Goal: Task Accomplishment & Management: Use online tool/utility

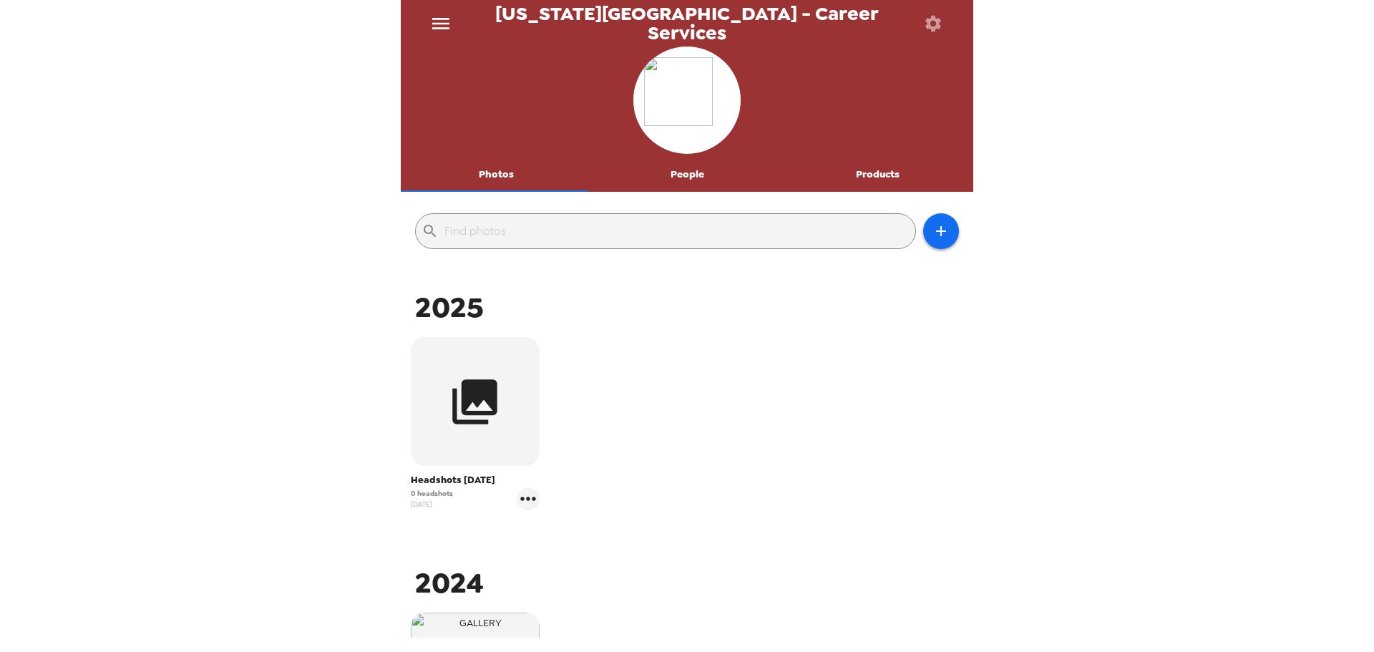
scroll to position [143, 0]
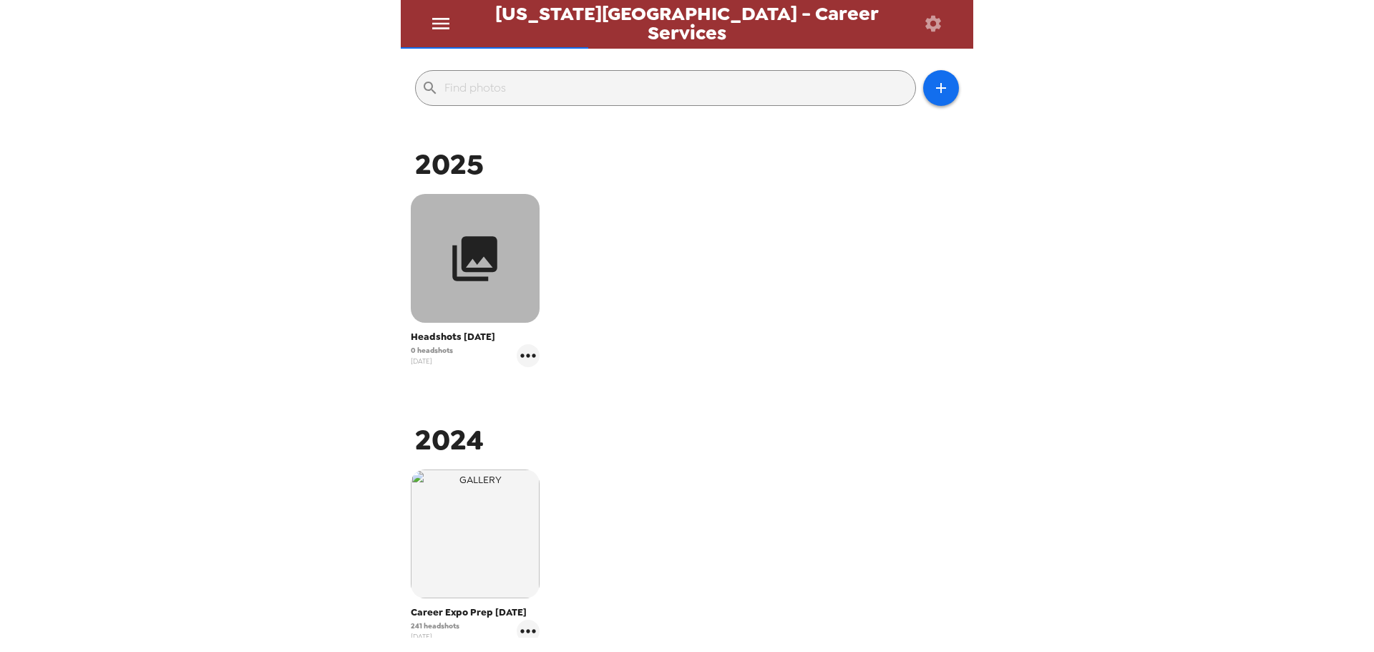
click at [435, 274] on button "button" at bounding box center [475, 258] width 129 height 129
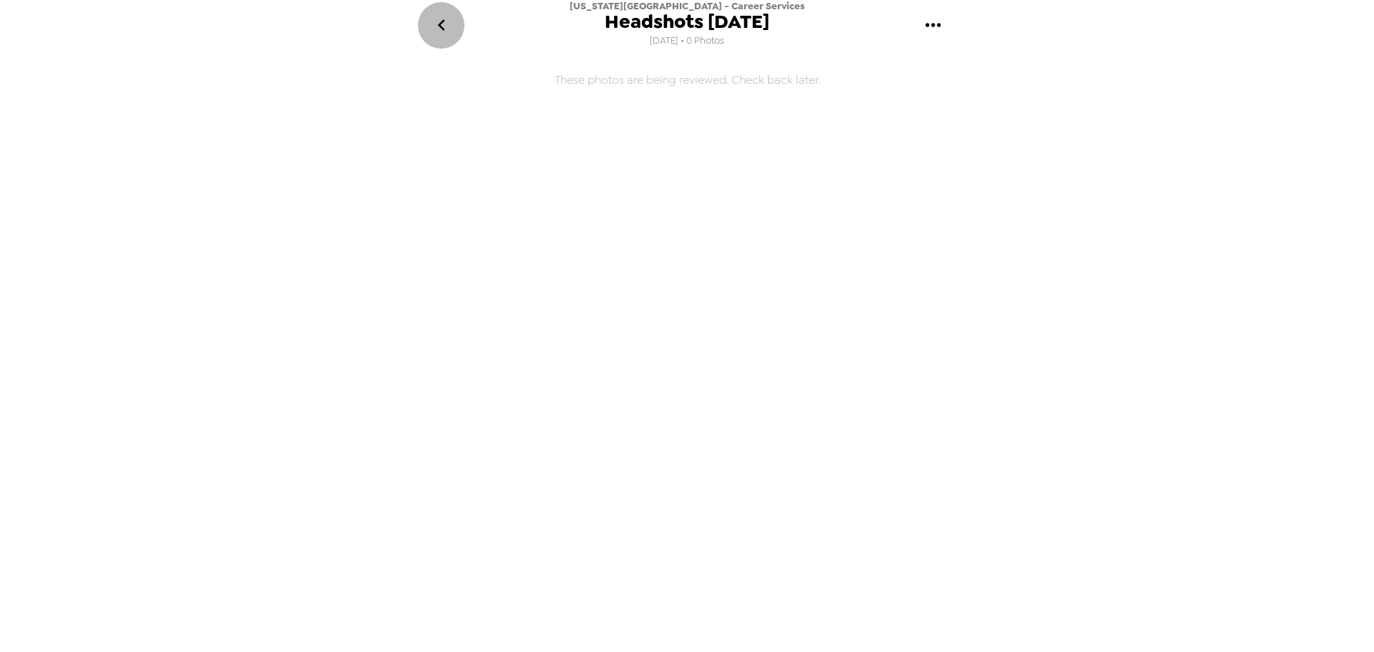
click at [443, 21] on icon "go back" at bounding box center [440, 24] width 7 height 11
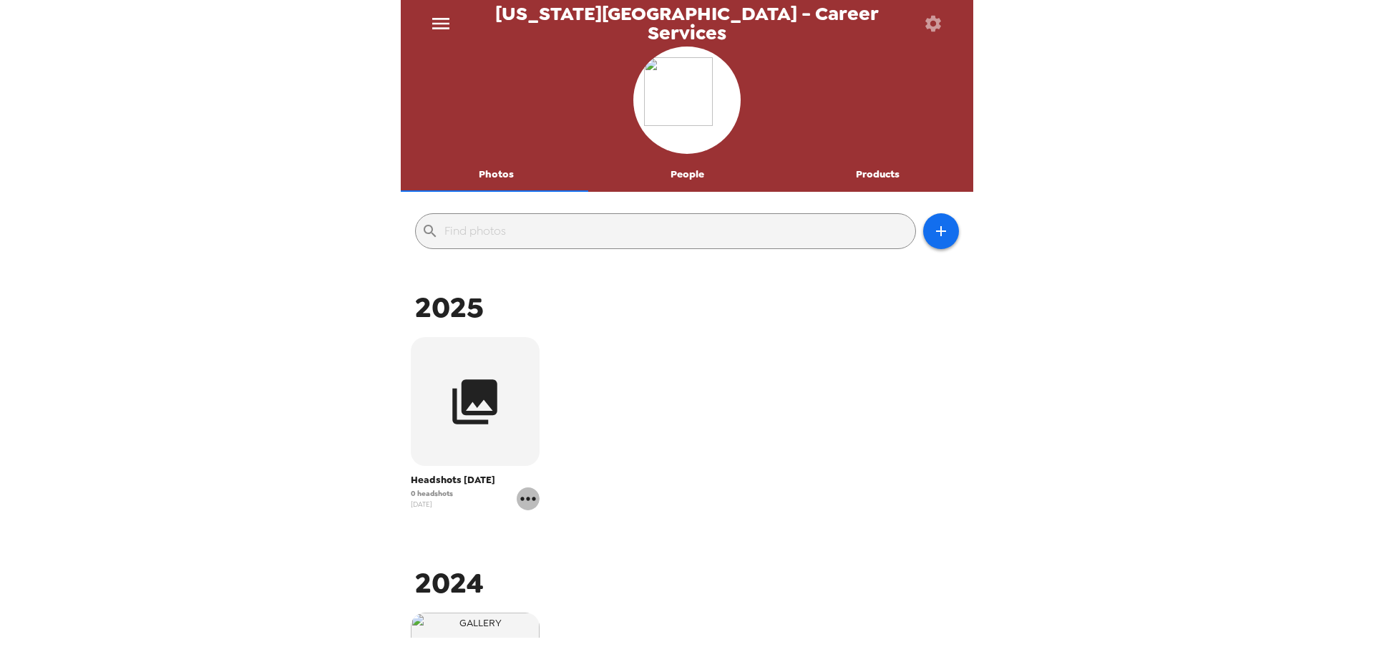
click at [528, 503] on icon "gallery menu" at bounding box center [528, 498] width 23 height 23
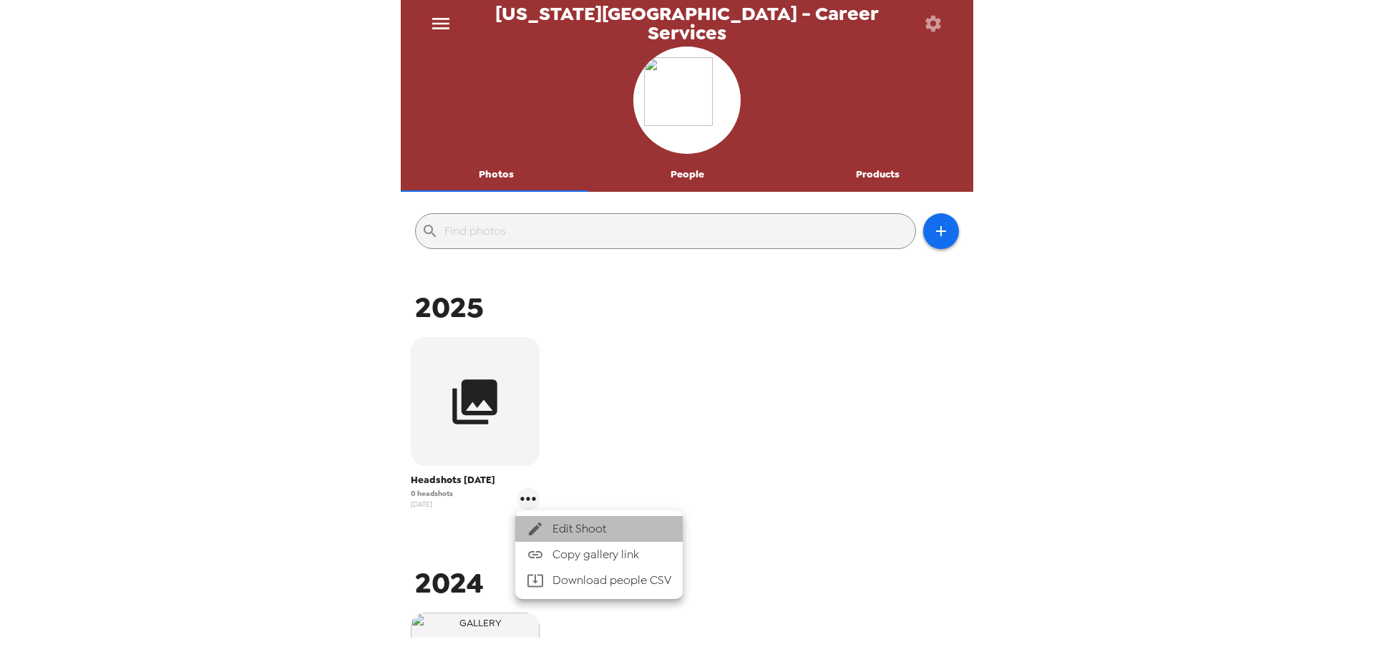
click at [561, 528] on span "Edit Shoot" at bounding box center [612, 528] width 119 height 17
